Goal: Information Seeking & Learning: Learn about a topic

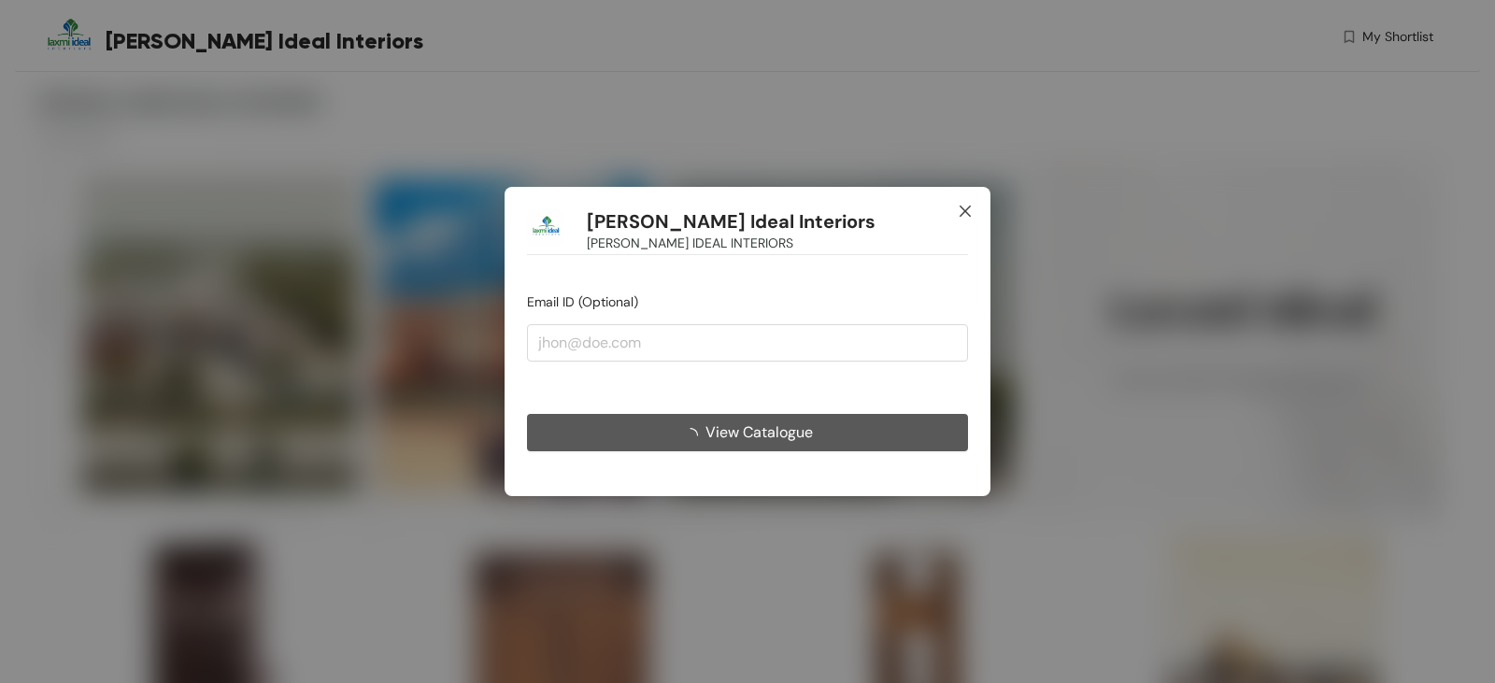
click at [965, 209] on icon "close" at bounding box center [965, 211] width 15 height 15
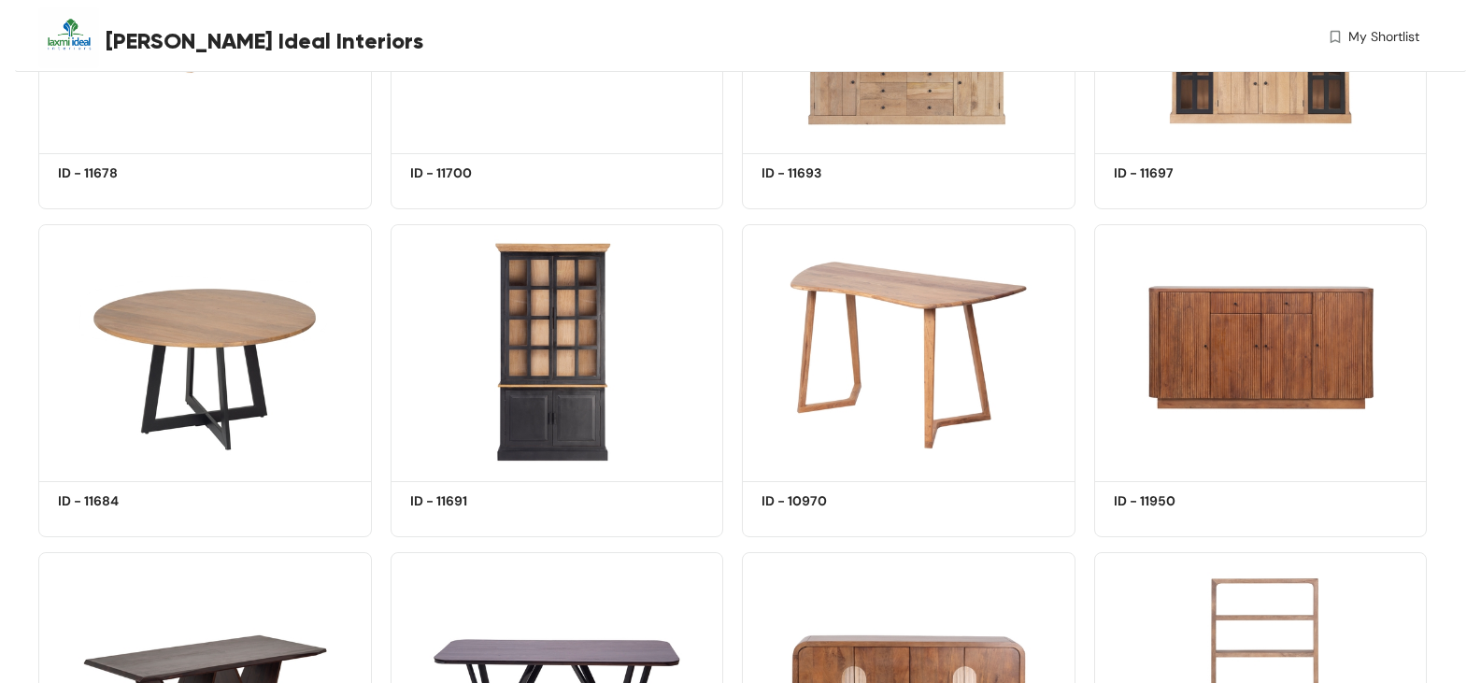
scroll to position [2942, 0]
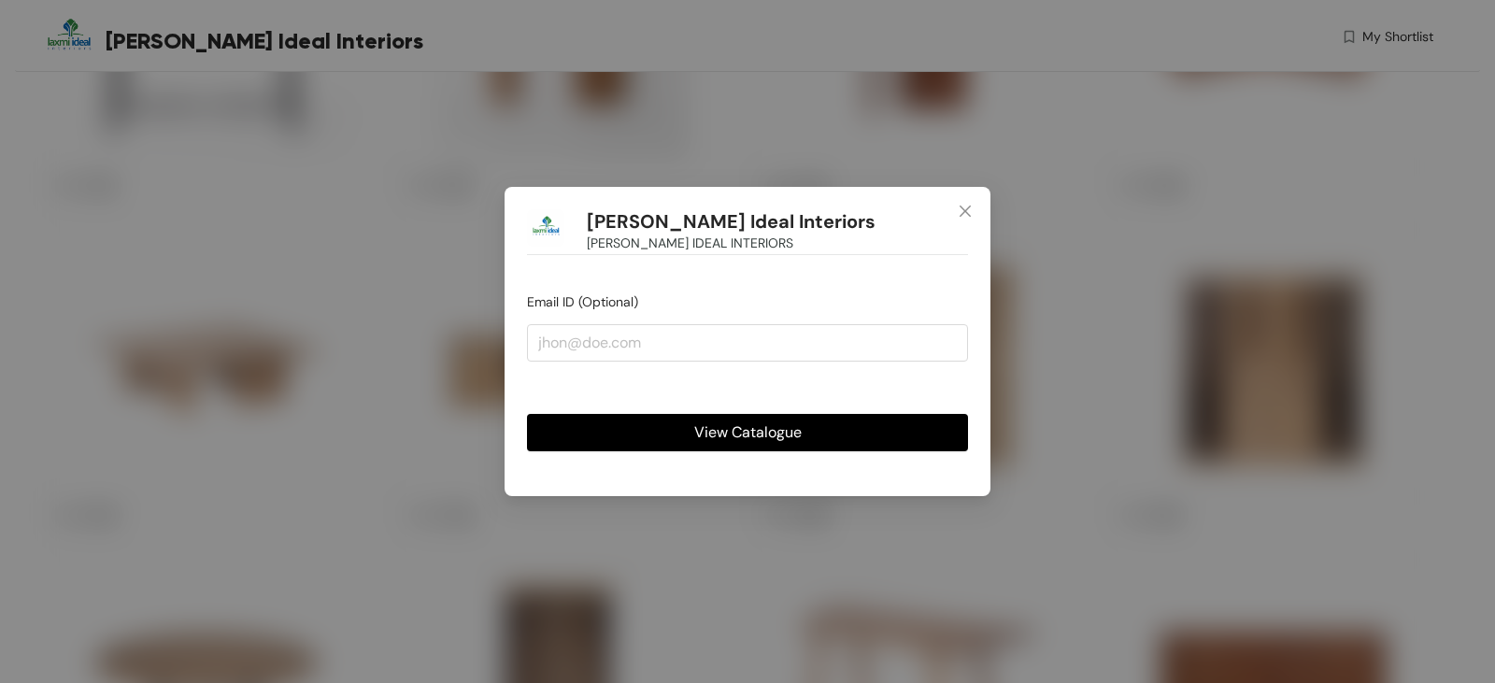
scroll to position [2942, 0]
click at [960, 206] on icon "close" at bounding box center [964, 211] width 11 height 11
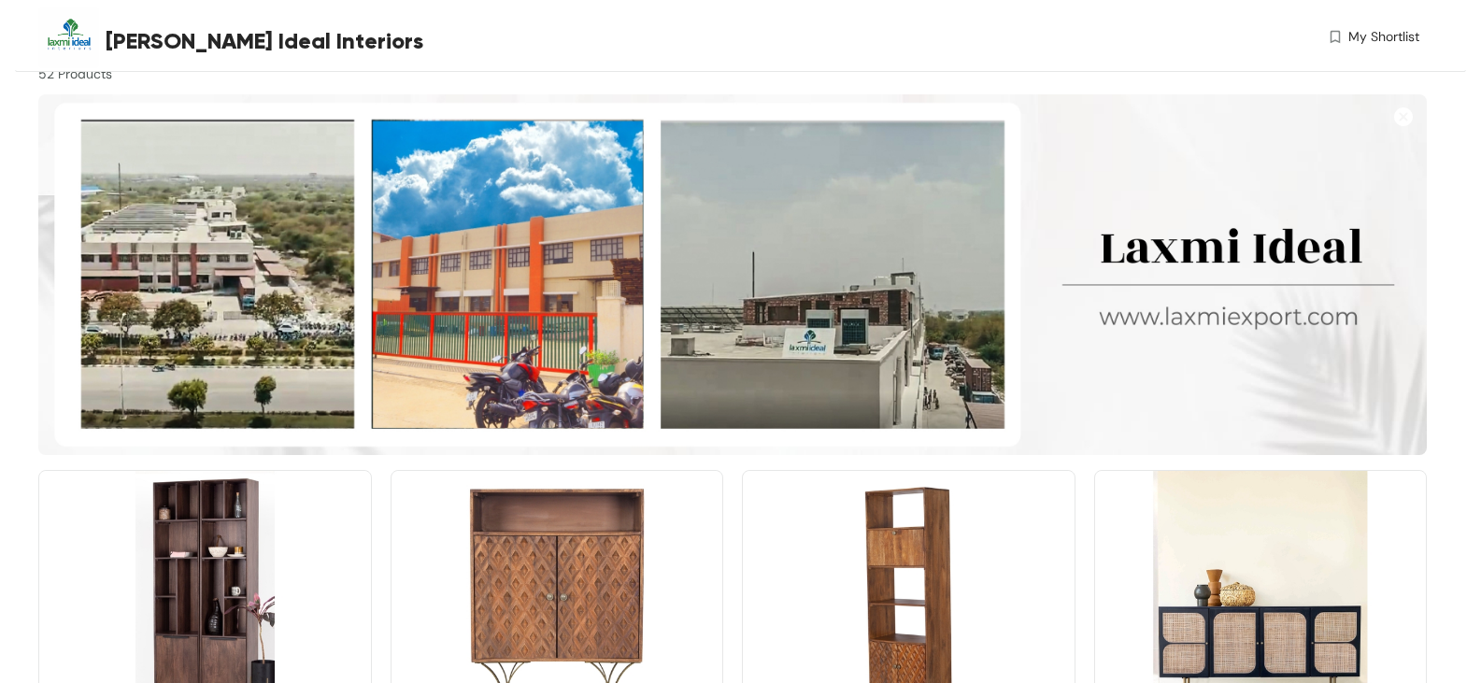
scroll to position [93, 0]
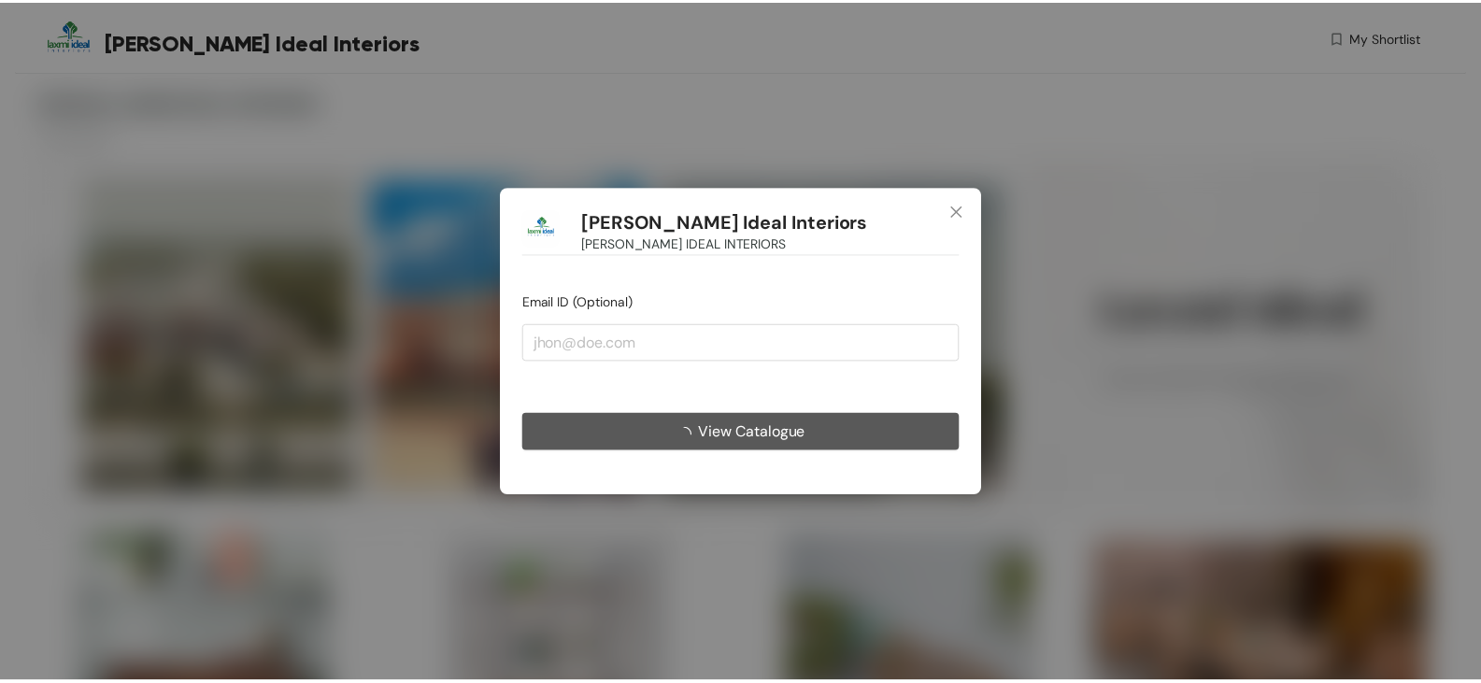
scroll to position [93, 0]
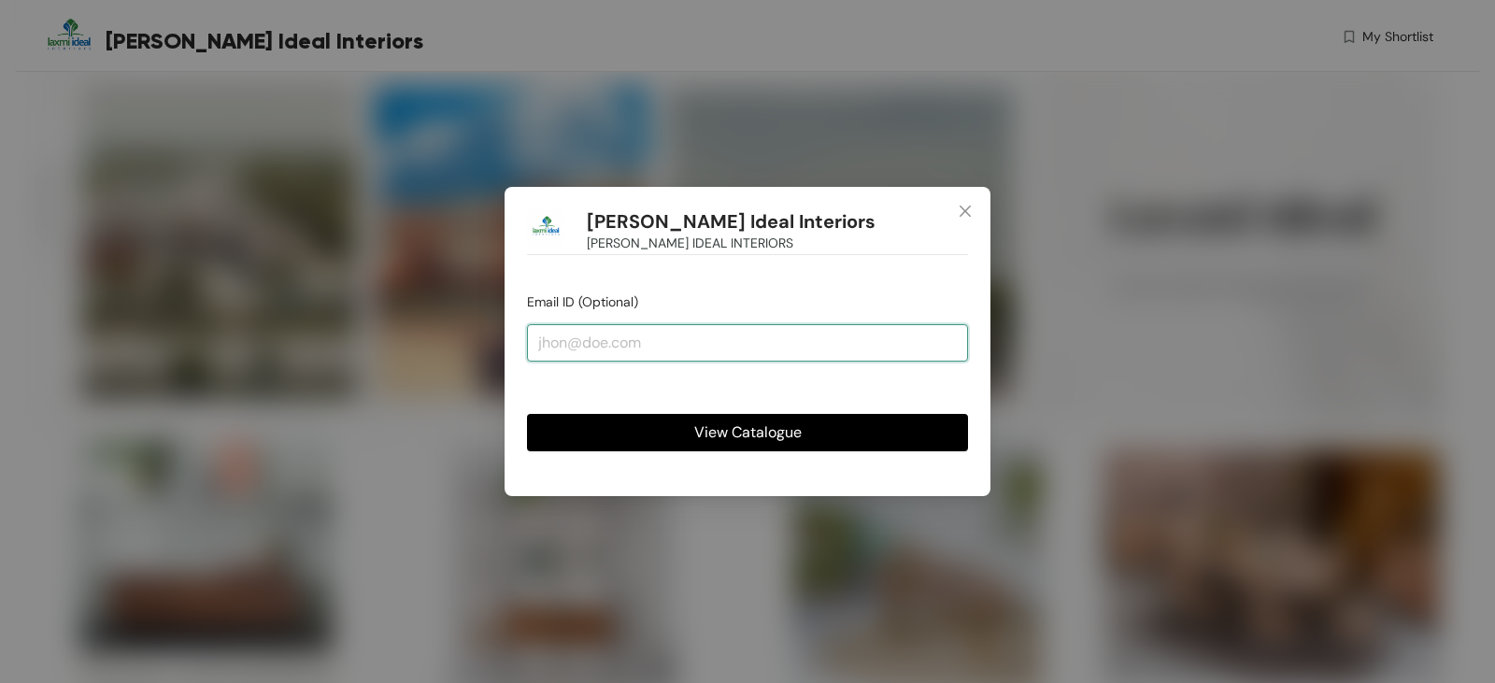
click at [624, 340] on input "email" at bounding box center [747, 342] width 441 height 37
type input "response@laxmiexport.com"
click at [755, 431] on span "View Catalogue" at bounding box center [747, 431] width 107 height 23
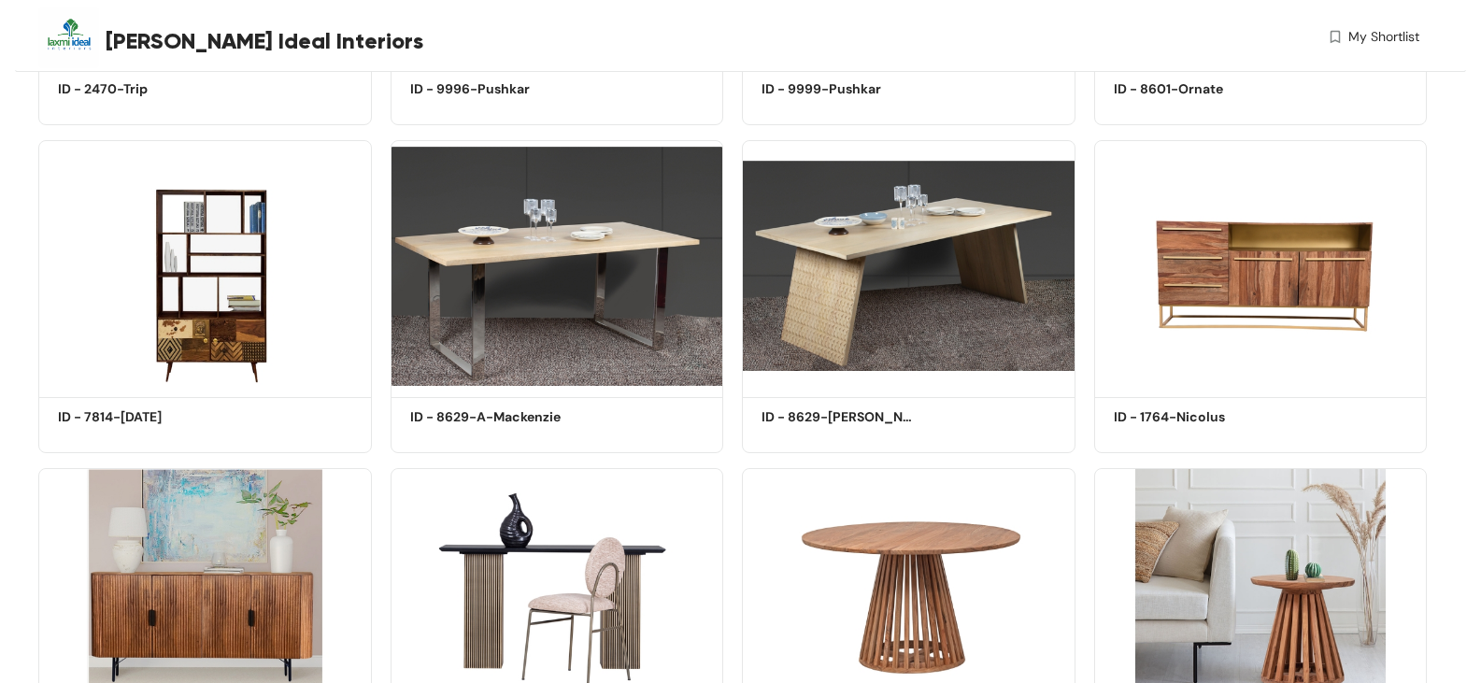
scroll to position [467, 0]
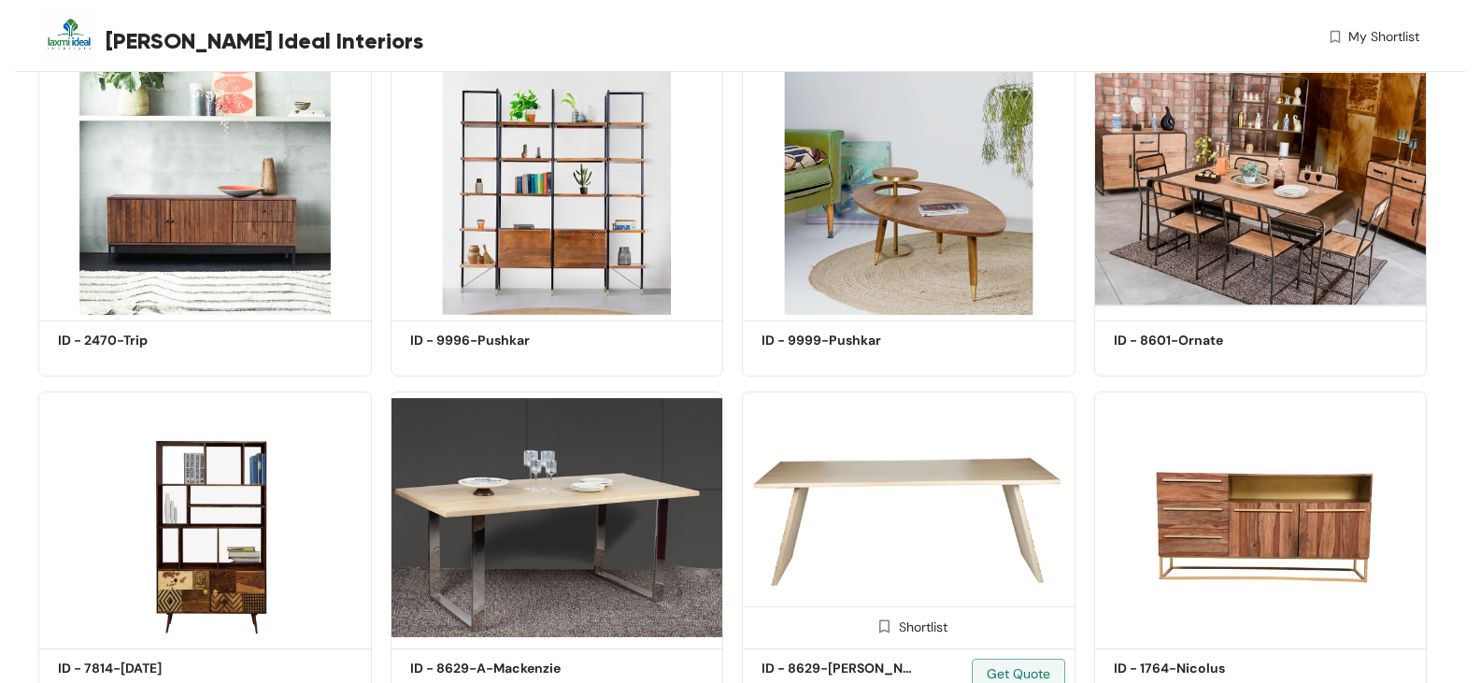
click at [930, 504] on img at bounding box center [908, 516] width 333 height 251
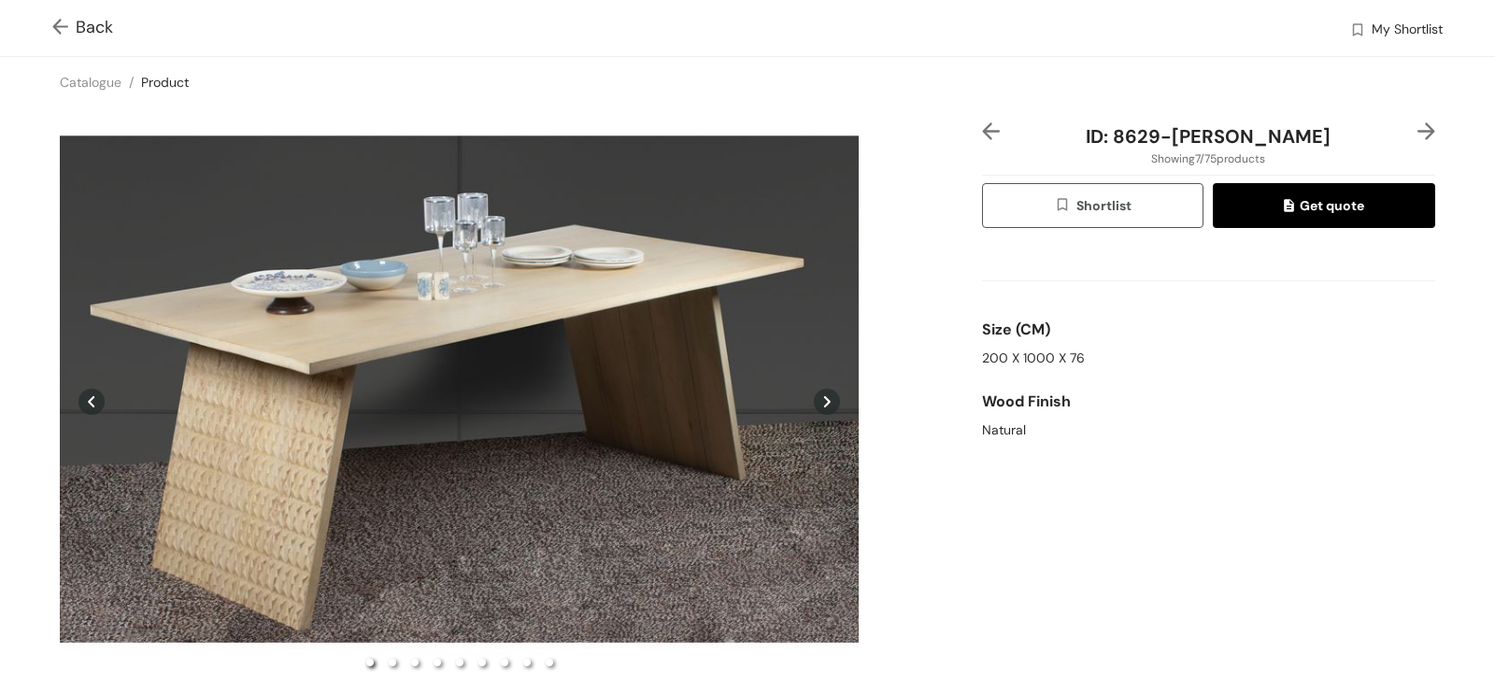
click at [982, 143] on div at bounding box center [1000, 136] width 37 height 28
click at [982, 135] on img at bounding box center [991, 131] width 18 height 18
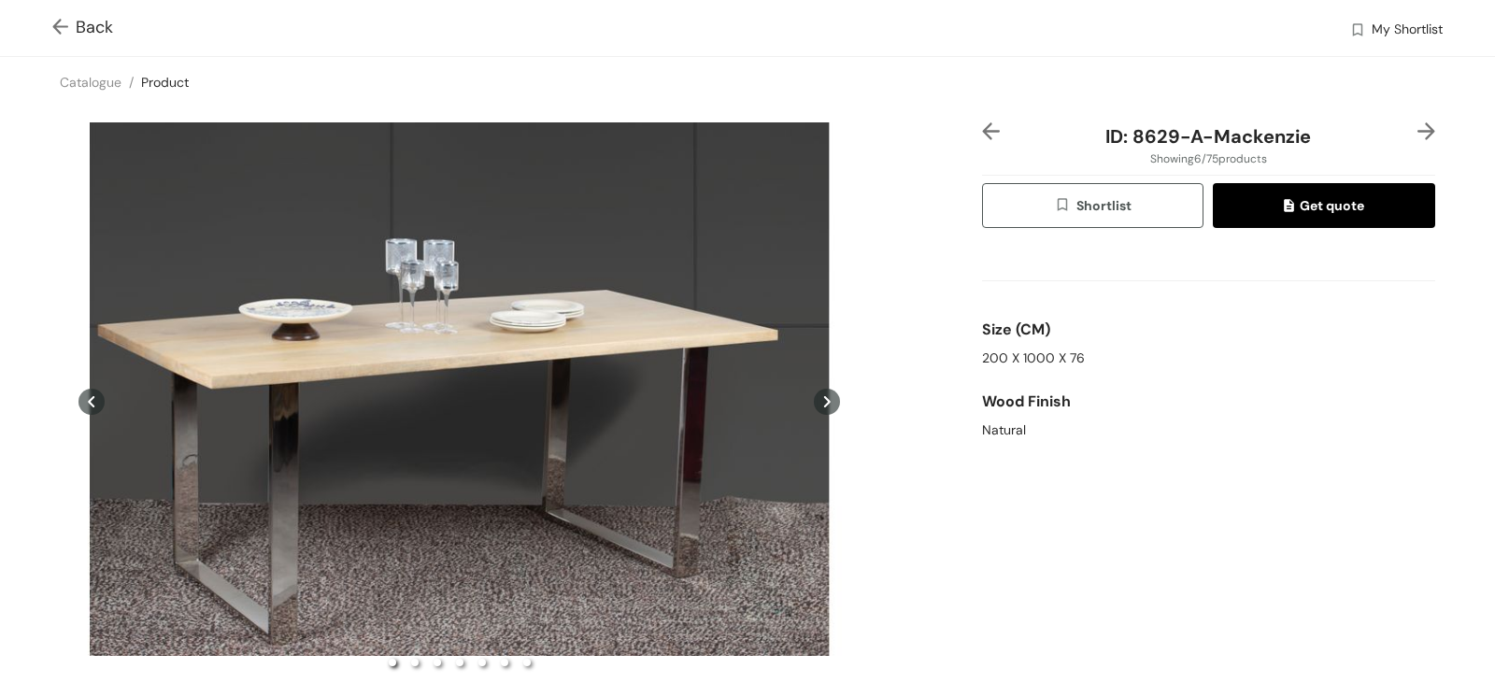
click at [51, 27] on div "Back My Shortlist" at bounding box center [747, 28] width 1495 height 56
click at [64, 27] on img at bounding box center [63, 29] width 23 height 20
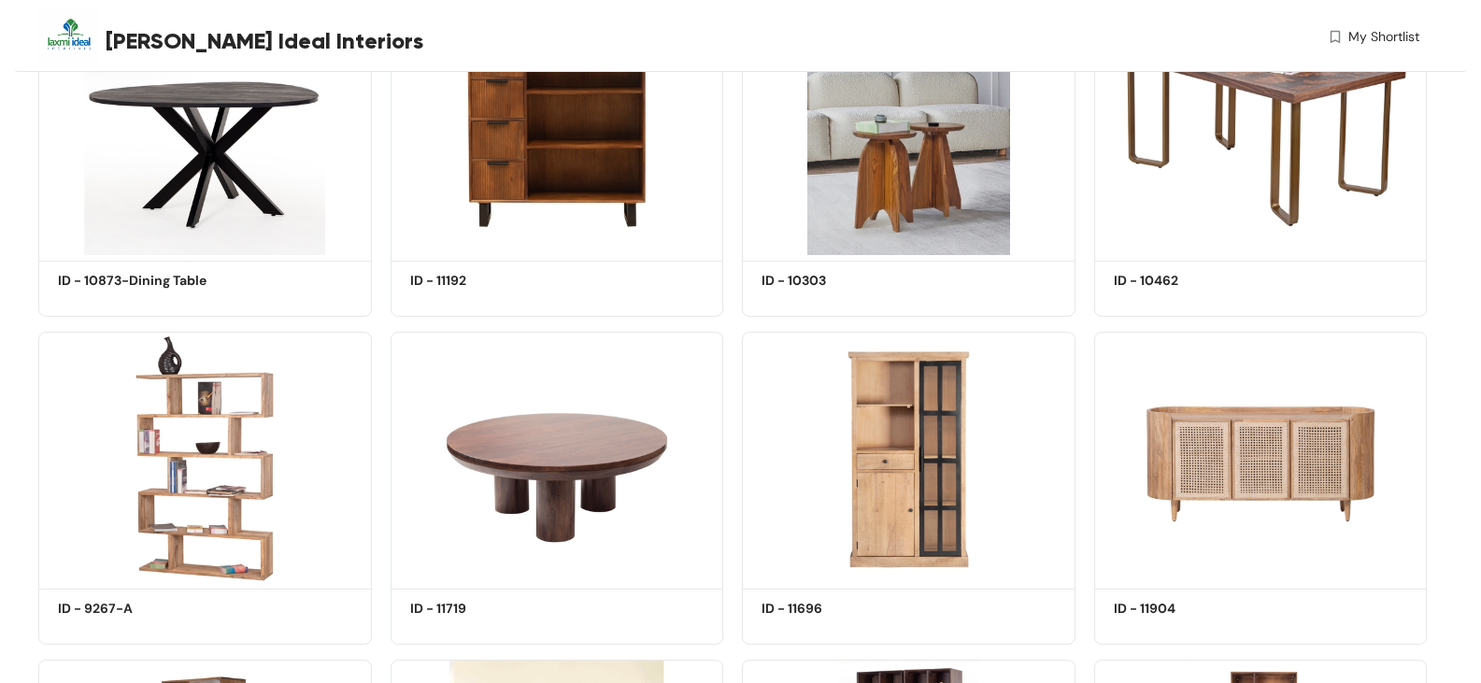
scroll to position [1994, 0]
